Goal: Communication & Community: Answer question/provide support

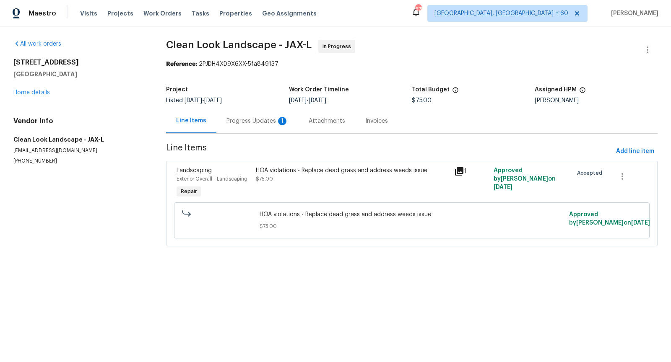
click at [251, 123] on div "Progress Updates 1" at bounding box center [257, 121] width 62 height 8
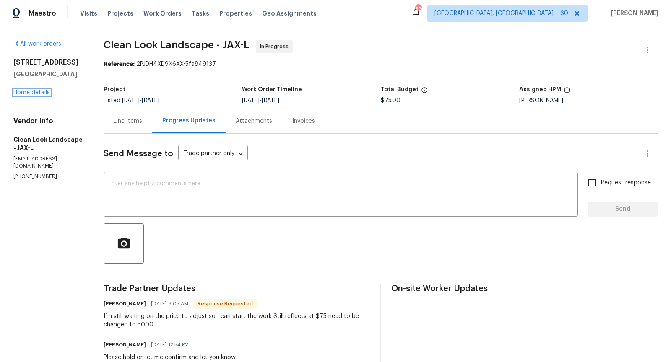
click at [20, 95] on link "Home details" at bounding box center [31, 93] width 36 height 6
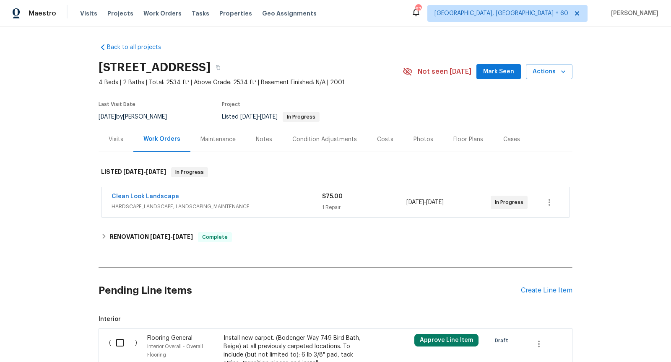
click at [173, 202] on span "HARDSCAPE_LANDSCAPE, LANDSCAPING_MAINTENANCE" at bounding box center [217, 206] width 210 height 8
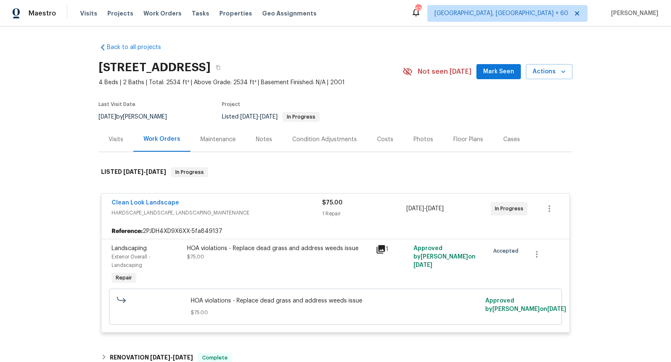
scroll to position [14, 0]
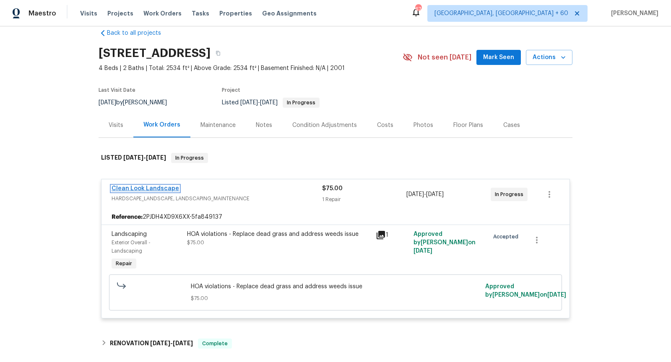
click at [158, 187] on link "Clean Look Landscape" at bounding box center [145, 189] width 67 height 6
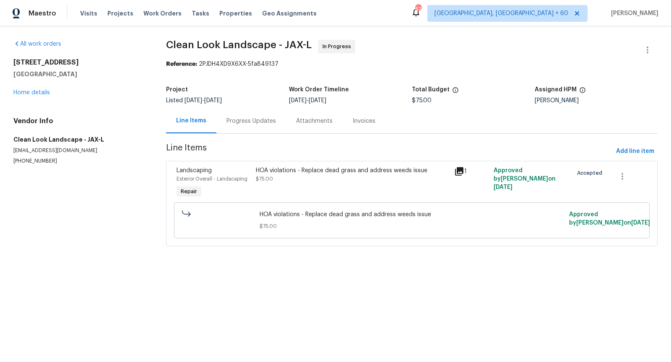
click at [254, 123] on div "Progress Updates" at bounding box center [250, 121] width 49 height 8
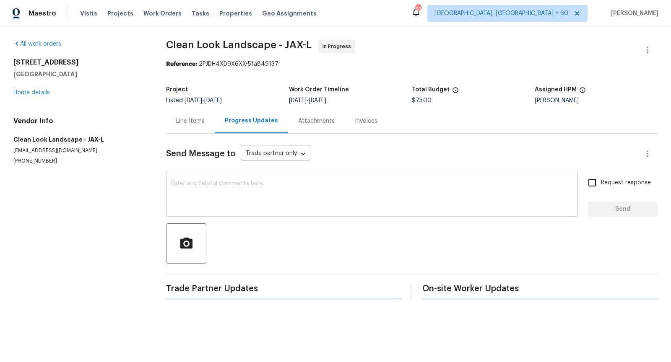
click at [277, 202] on textarea at bounding box center [372, 195] width 402 height 29
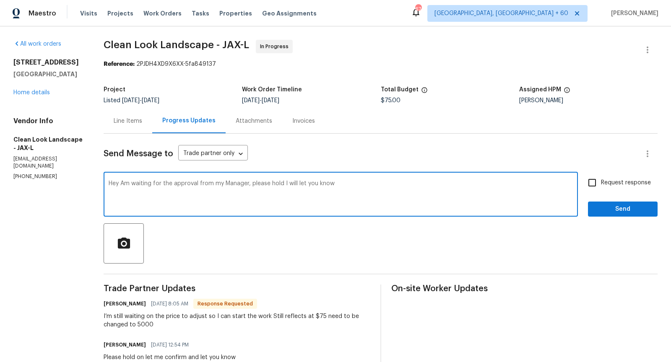
type textarea "Hey Am waiting for the approval from my Manager, please hold I will let you know"
click at [591, 179] on input "Request response" at bounding box center [592, 183] width 18 height 18
checkbox input "true"
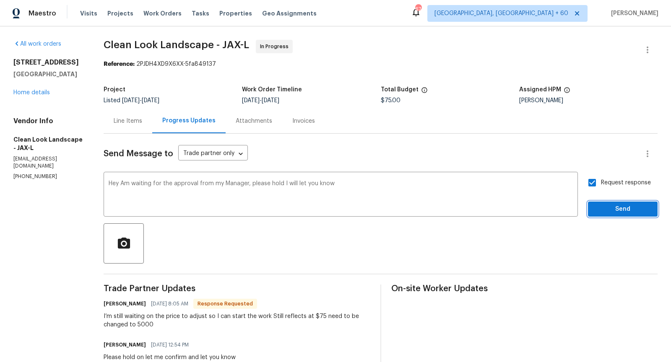
click at [601, 205] on span "Send" at bounding box center [622, 209] width 56 height 10
